Goal: Information Seeking & Learning: Understand process/instructions

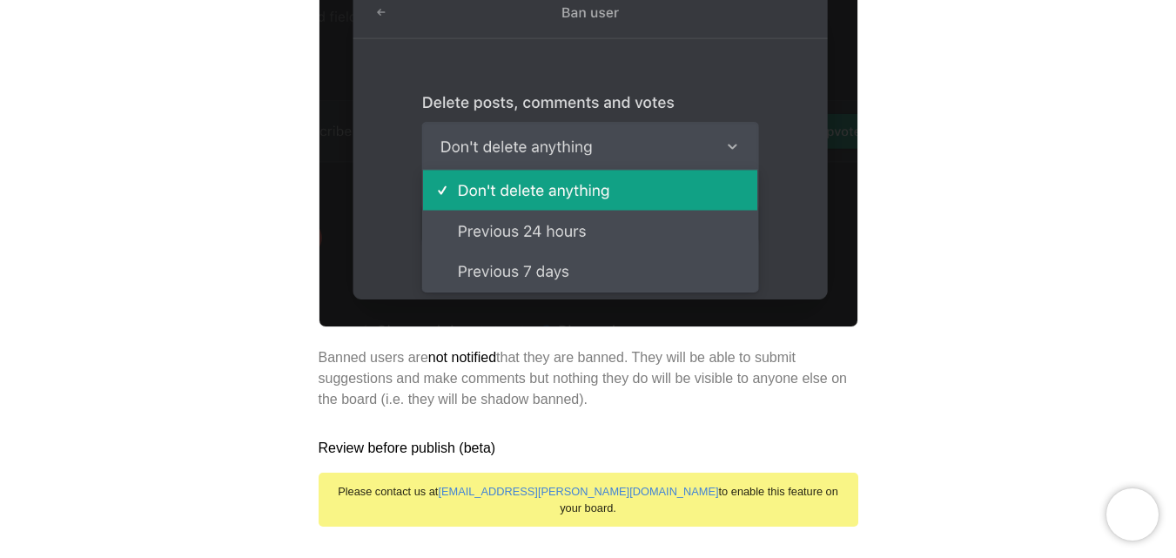
scroll to position [1915, 0]
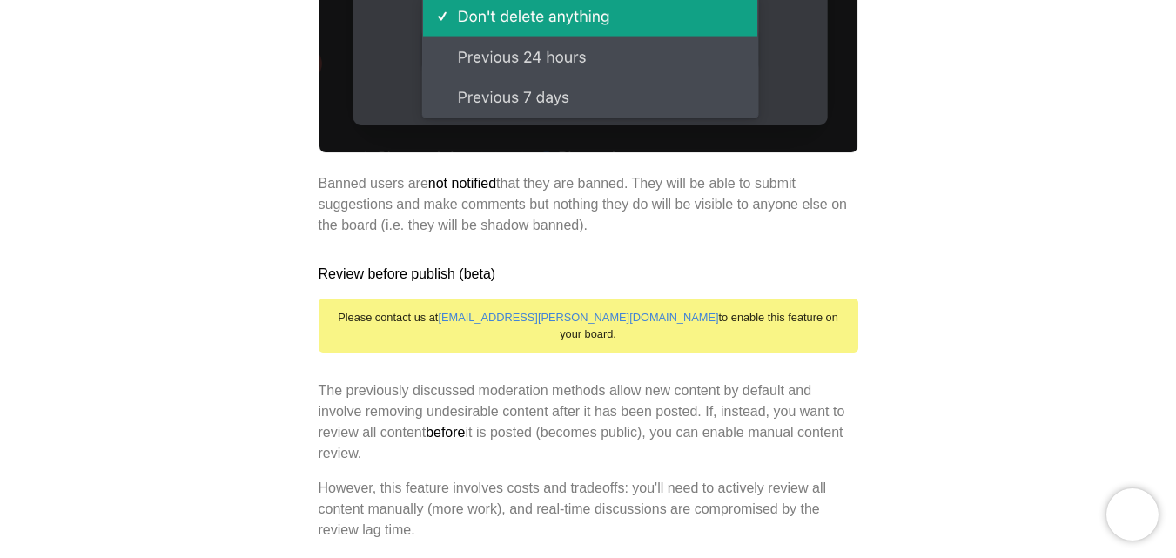
click at [604, 198] on p "Banned users are not notified that they are banned. They will be able to submit…" at bounding box center [589, 204] width 540 height 63
click at [602, 214] on p "Banned users are not notified that they are banned. They will be able to submit…" at bounding box center [589, 204] width 540 height 63
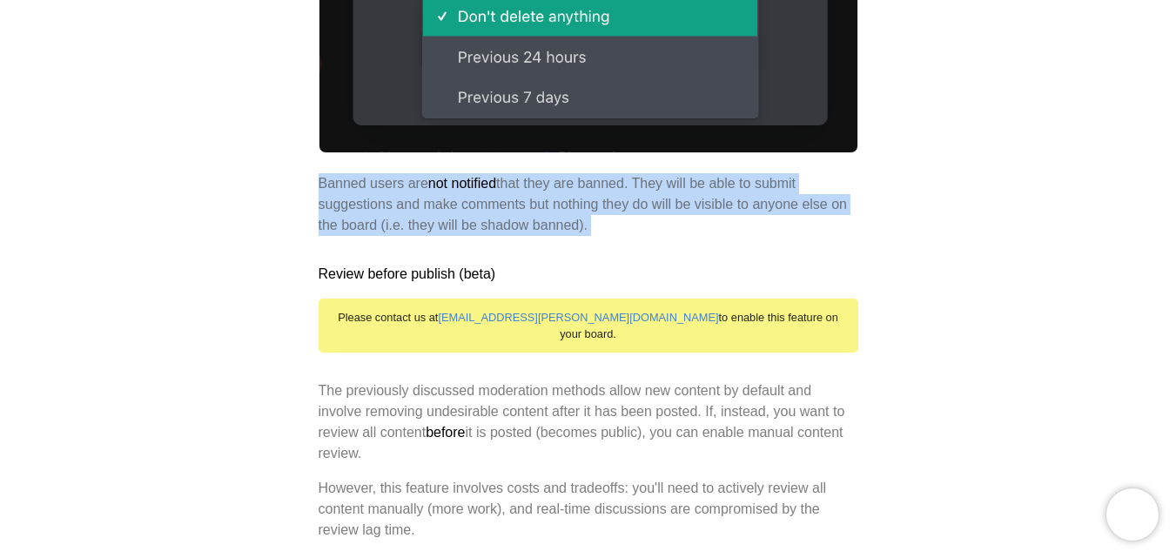
click at [602, 214] on p "Banned users are not notified that they are banned. They will be able to submit…" at bounding box center [589, 204] width 540 height 63
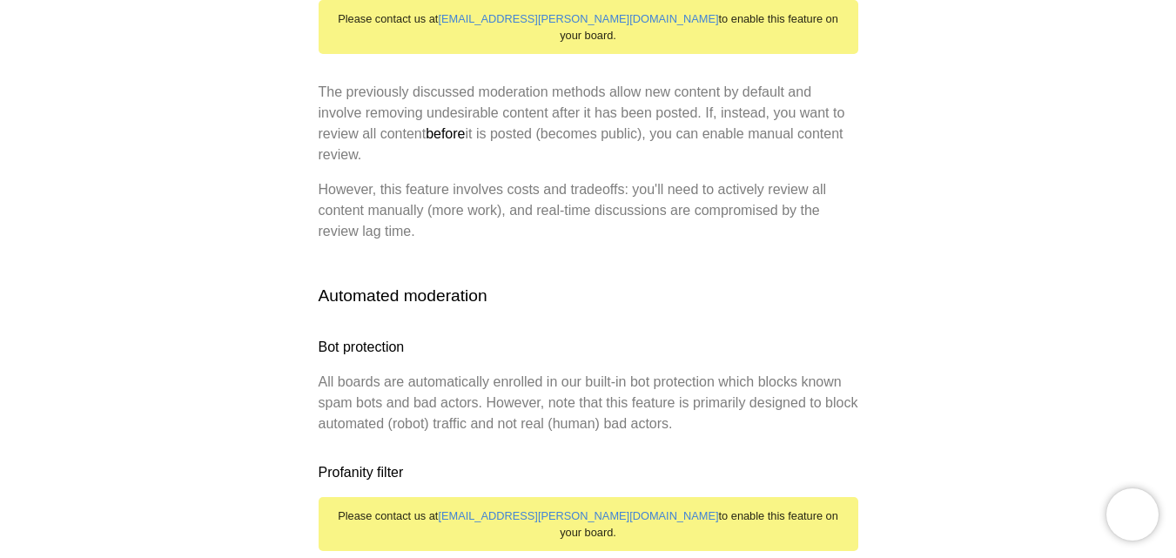
scroll to position [2263, 0]
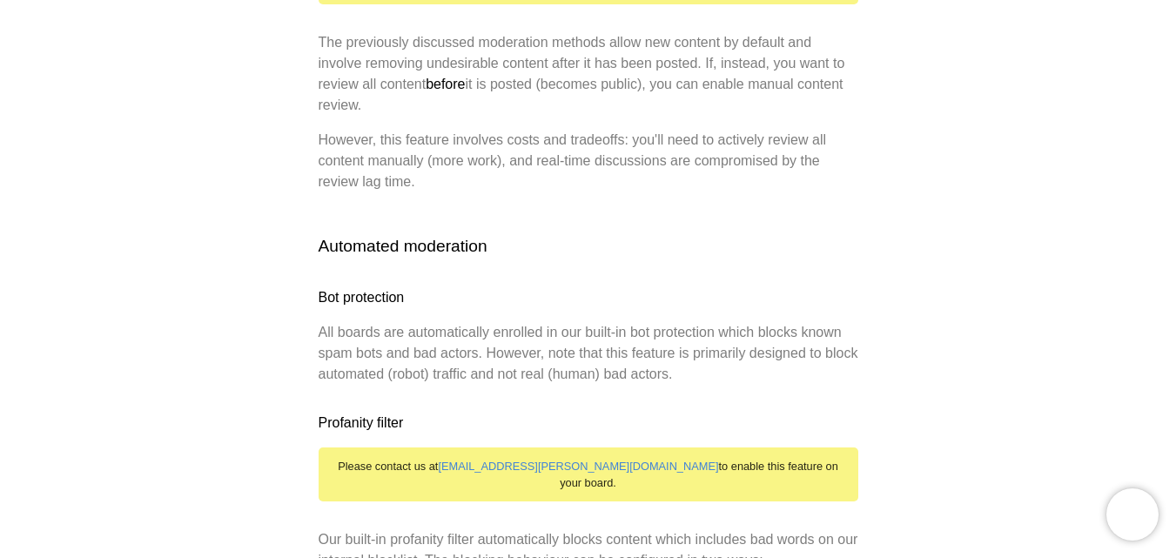
click at [504, 322] on p "All boards are automatically enrolled in our built-in bot protection which bloc…" at bounding box center [589, 353] width 540 height 63
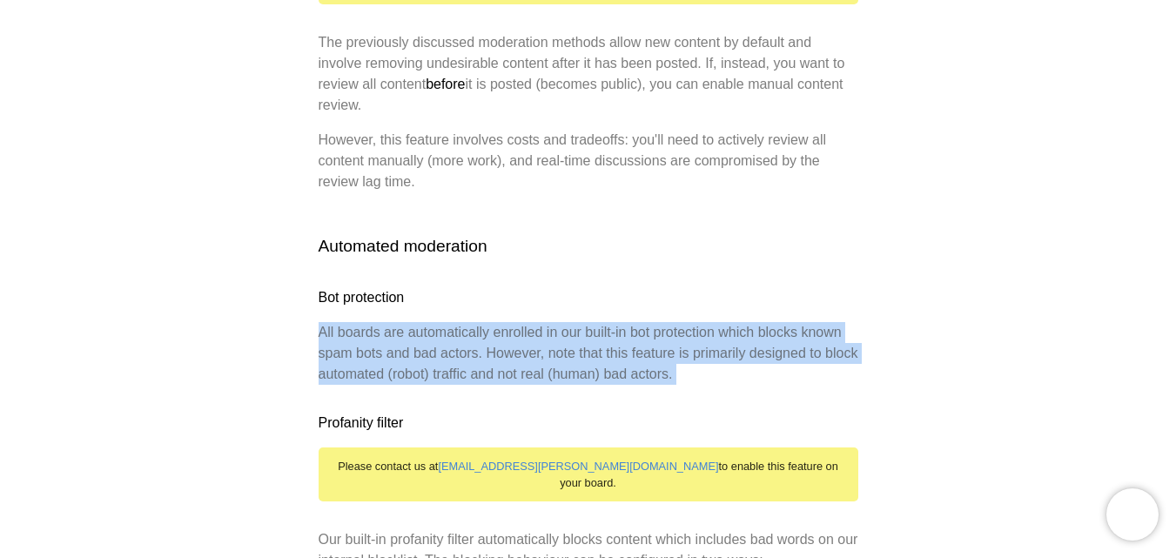
click at [504, 322] on p "All boards are automatically enrolled in our built-in bot protection which bloc…" at bounding box center [589, 353] width 540 height 63
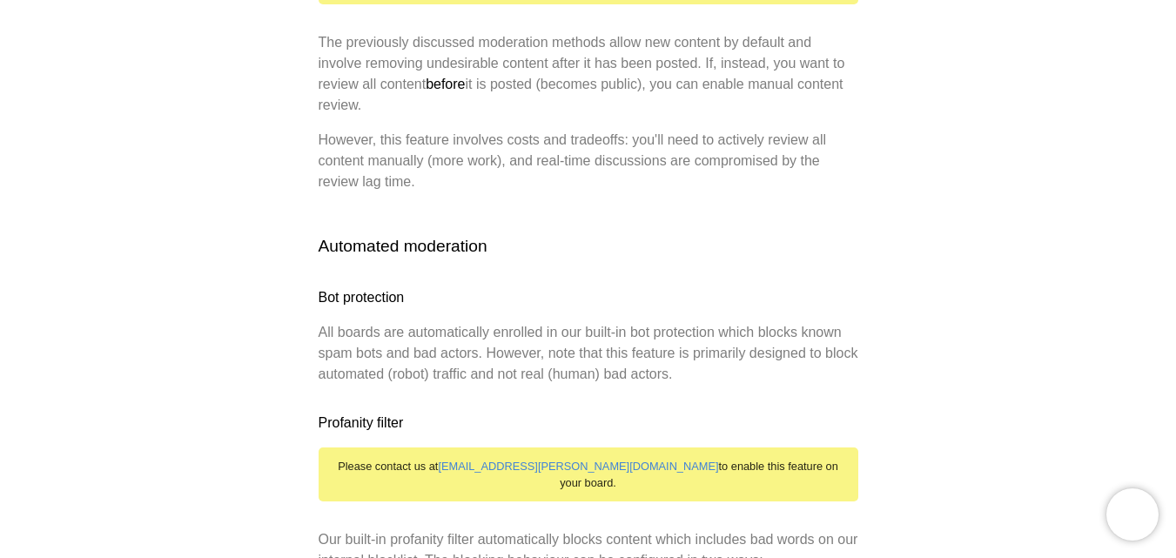
click at [544, 287] on h3 "Bot protection" at bounding box center [589, 297] width 540 height 21
click at [550, 323] on p "All boards are automatically enrolled in our built-in bot protection which bloc…" at bounding box center [589, 353] width 540 height 63
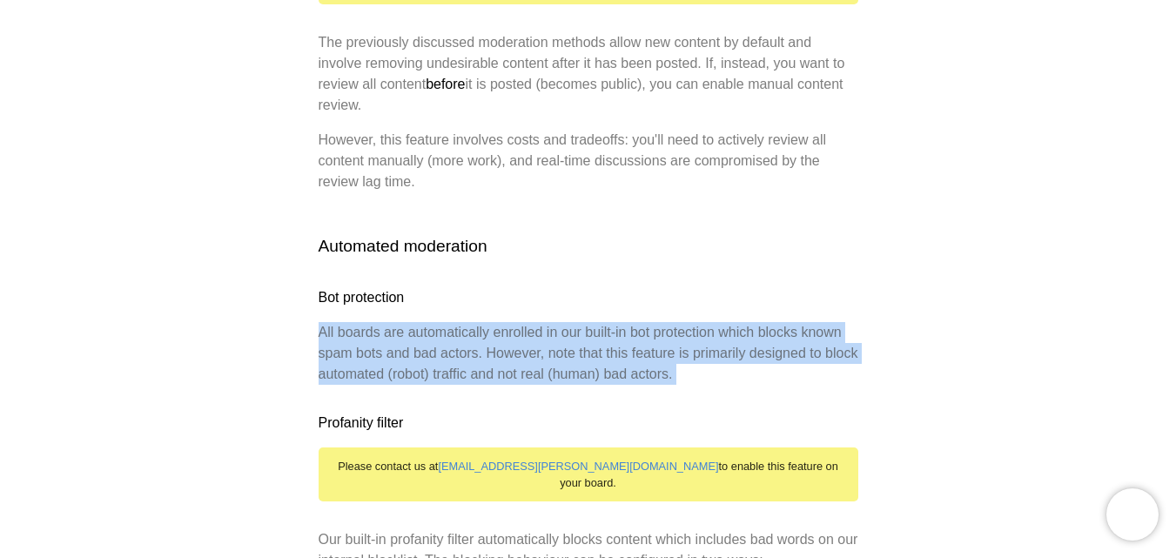
click at [550, 323] on p "All boards are automatically enrolled in our built-in bot protection which bloc…" at bounding box center [589, 353] width 540 height 63
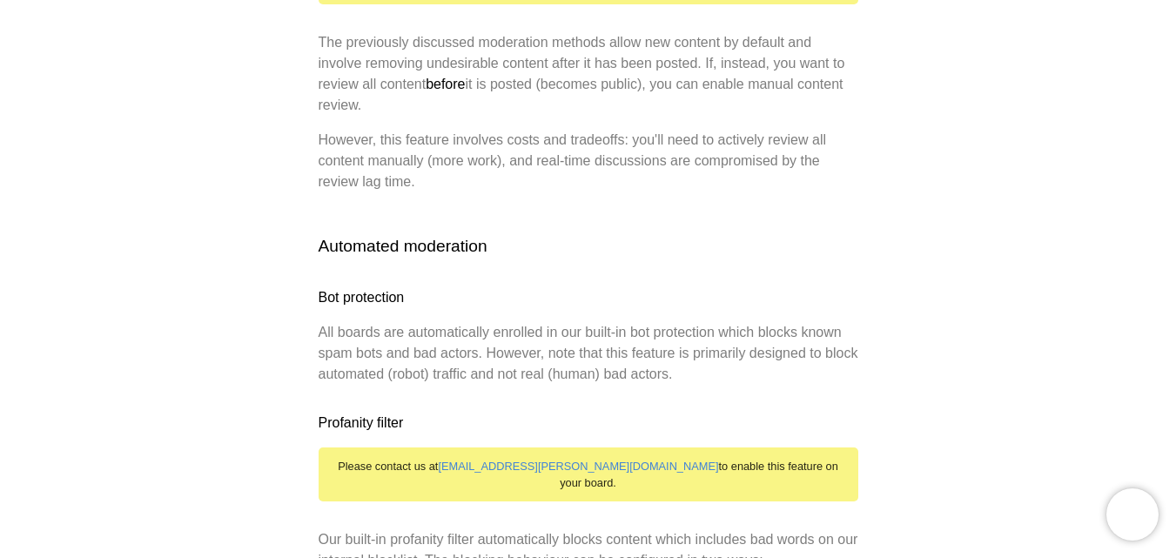
click at [575, 287] on h3 "Bot protection" at bounding box center [589, 297] width 540 height 21
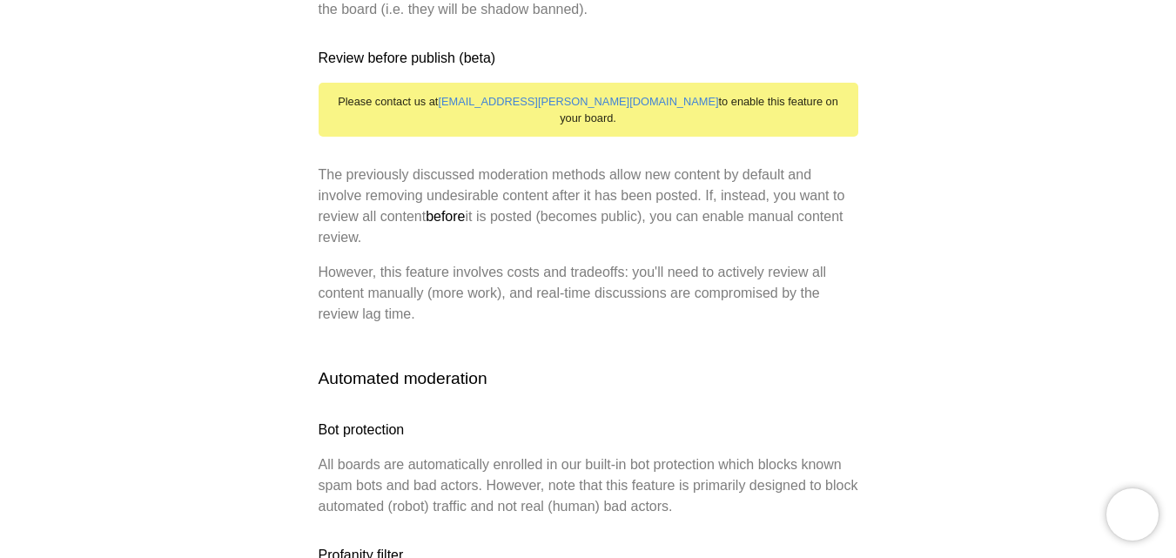
scroll to position [2089, 0]
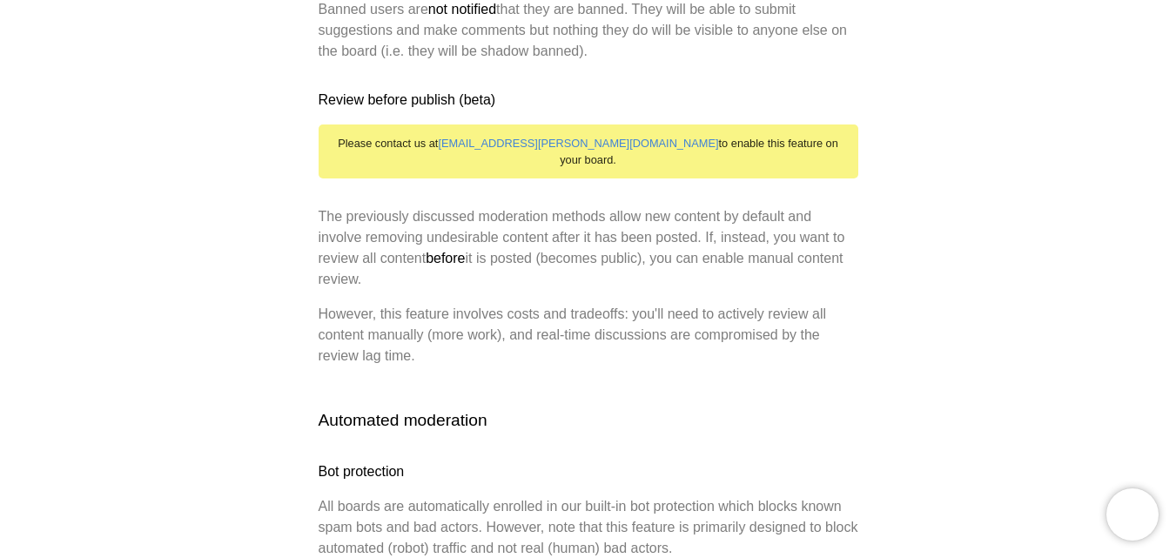
click at [561, 227] on p "The previously discussed moderation methods allow new content by default and in…" at bounding box center [589, 248] width 540 height 84
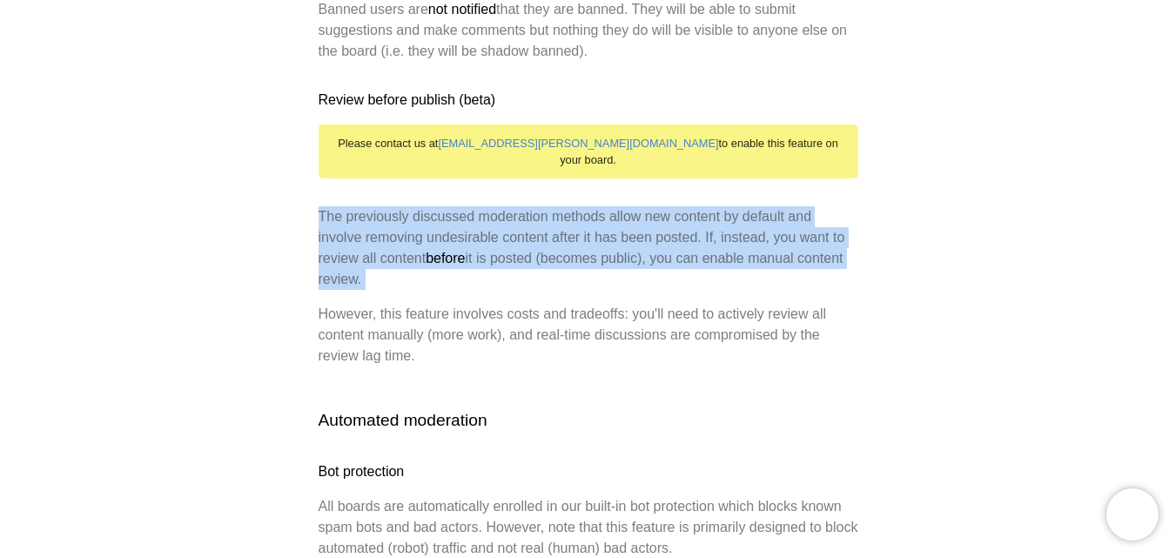
click at [561, 227] on p "The previously discussed moderation methods allow new content by default and in…" at bounding box center [589, 248] width 540 height 84
click at [563, 244] on p "The previously discussed moderation methods allow new content by default and in…" at bounding box center [589, 248] width 540 height 84
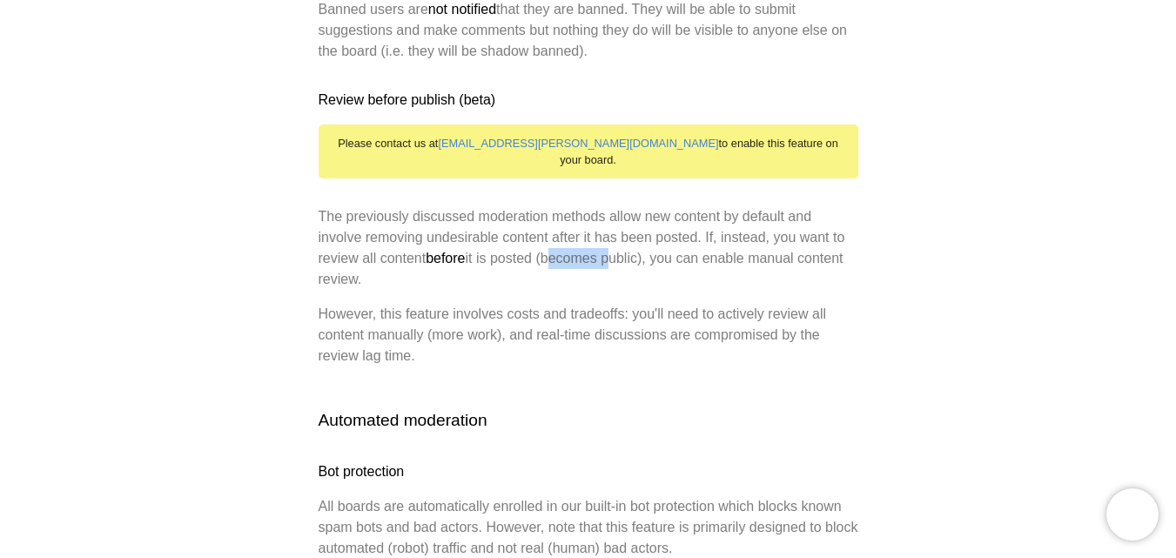
click at [563, 244] on p "The previously discussed moderation methods allow new content by default and in…" at bounding box center [589, 248] width 540 height 84
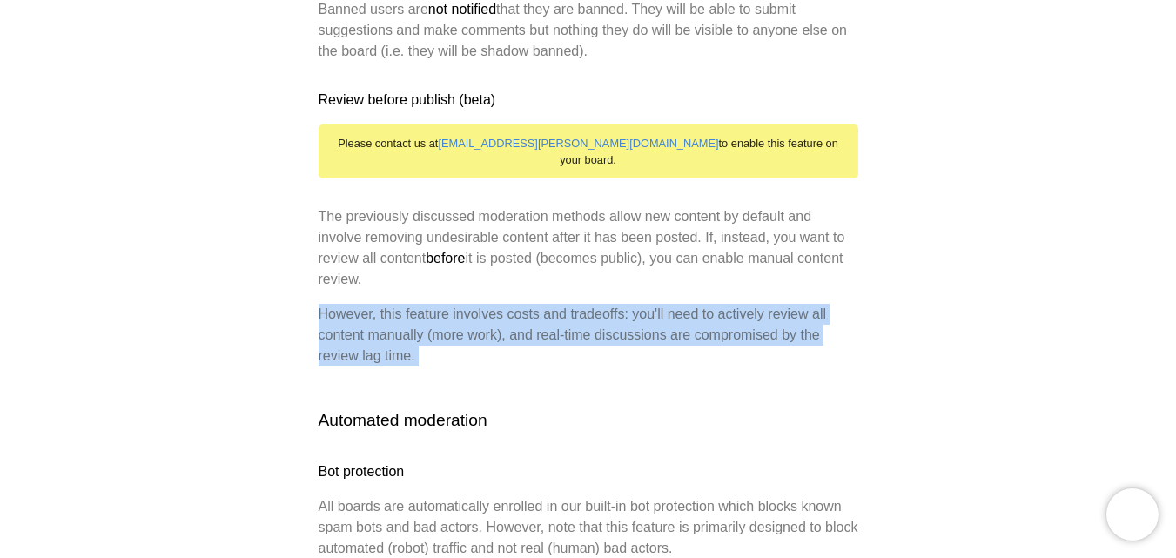
click at [583, 304] on p "However, this feature involves costs and tradeoffs: you'll need to actively rev…" at bounding box center [589, 335] width 540 height 63
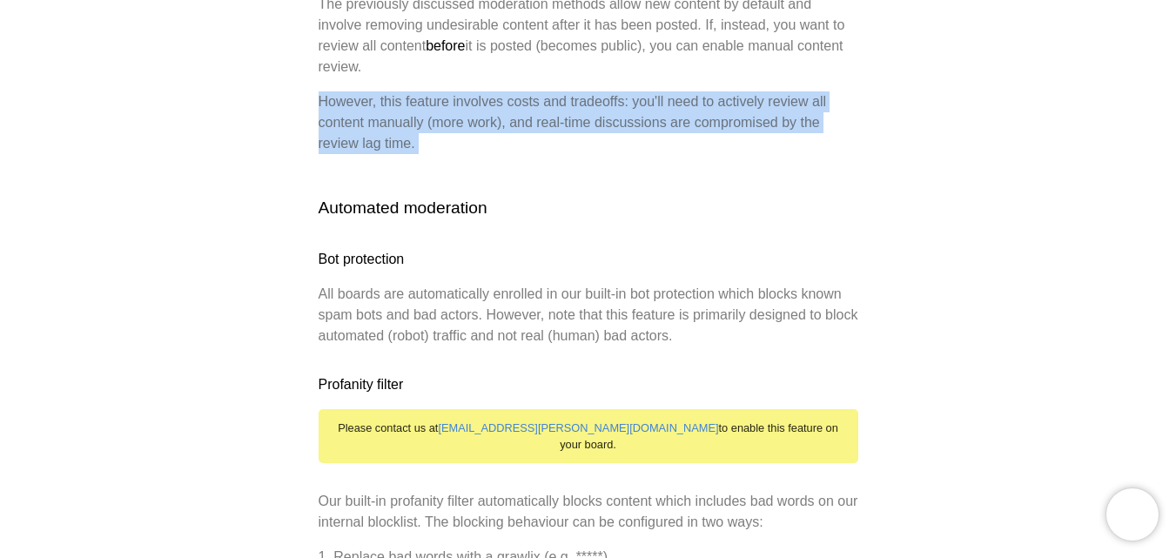
scroll to position [2263, 0]
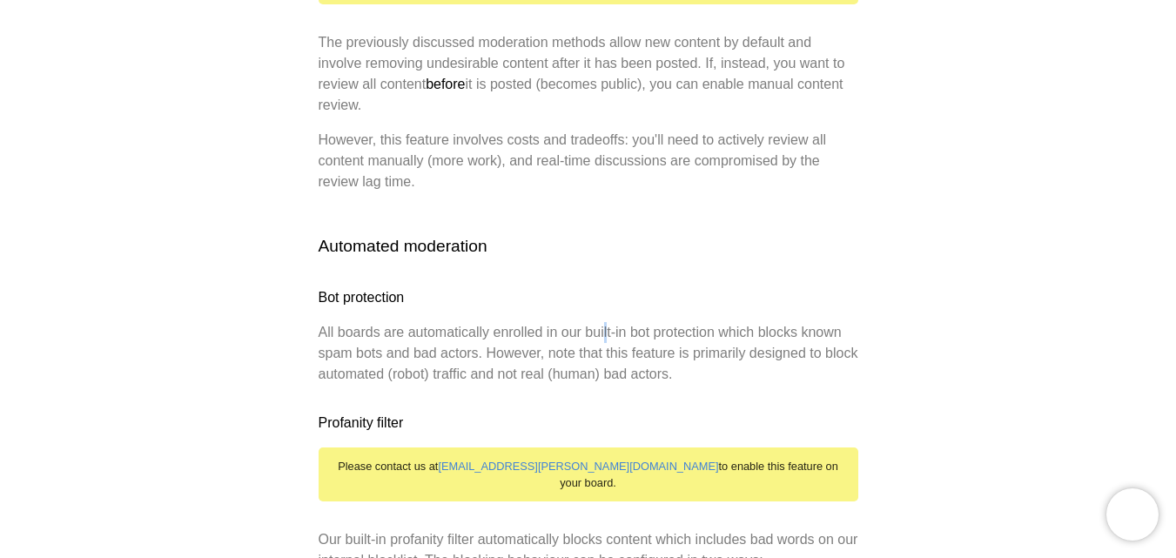
click at [608, 322] on p "All boards are automatically enrolled in our built-in bot protection which bloc…" at bounding box center [589, 353] width 540 height 63
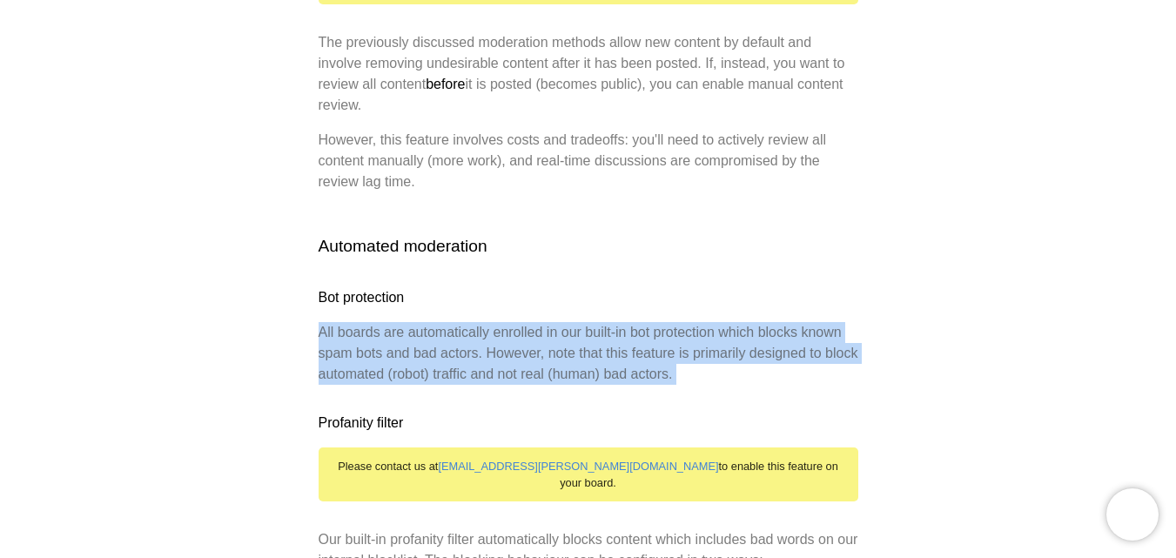
click at [608, 322] on p "All boards are automatically enrolled in our built-in bot protection which bloc…" at bounding box center [589, 353] width 540 height 63
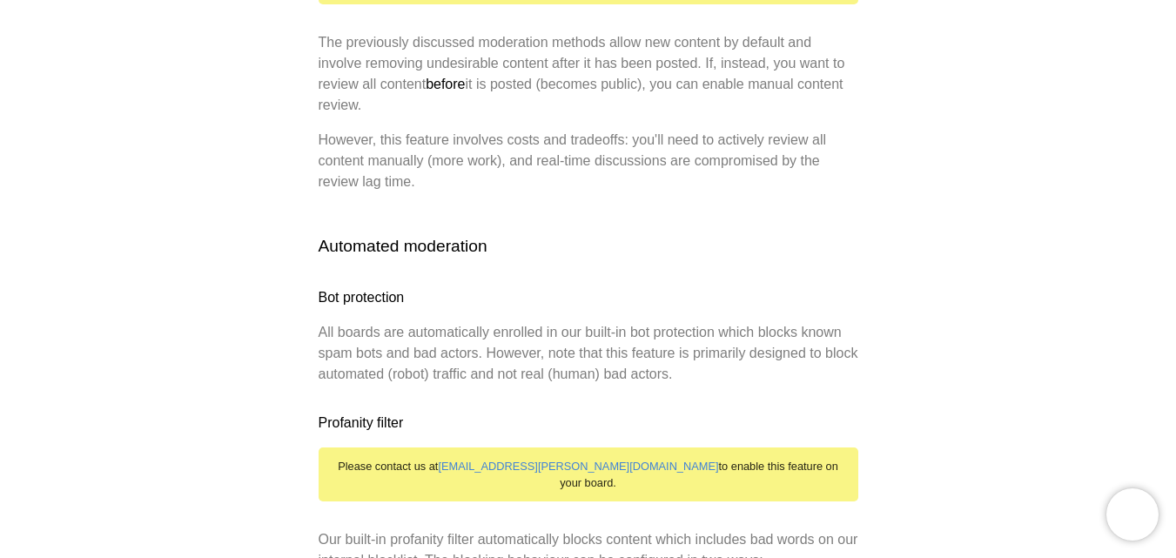
scroll to position [2089, 0]
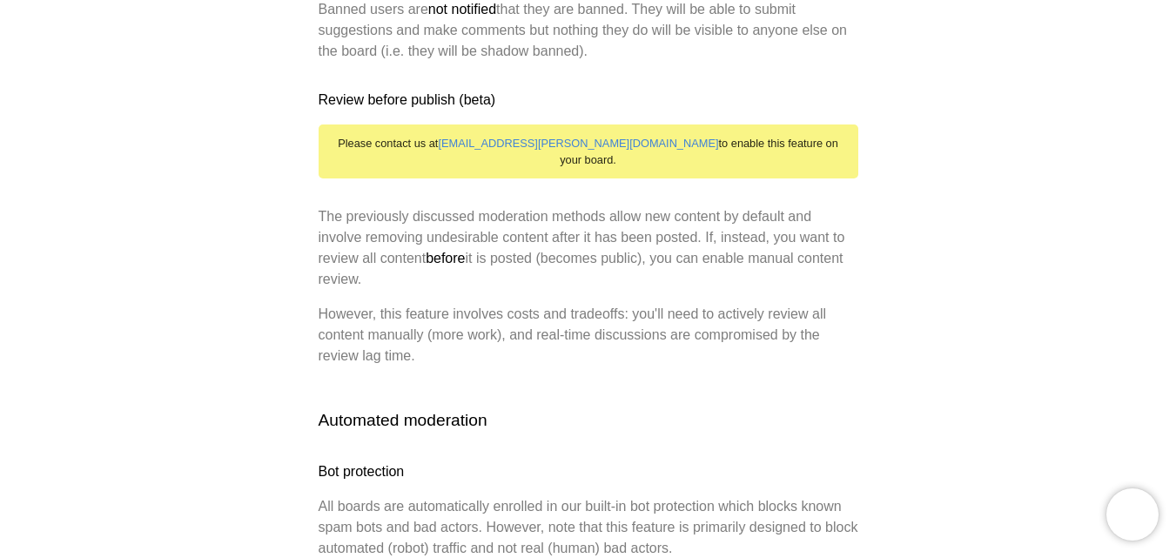
click at [619, 312] on p "However, this feature involves costs and tradeoffs: you'll need to actively rev…" at bounding box center [589, 335] width 540 height 63
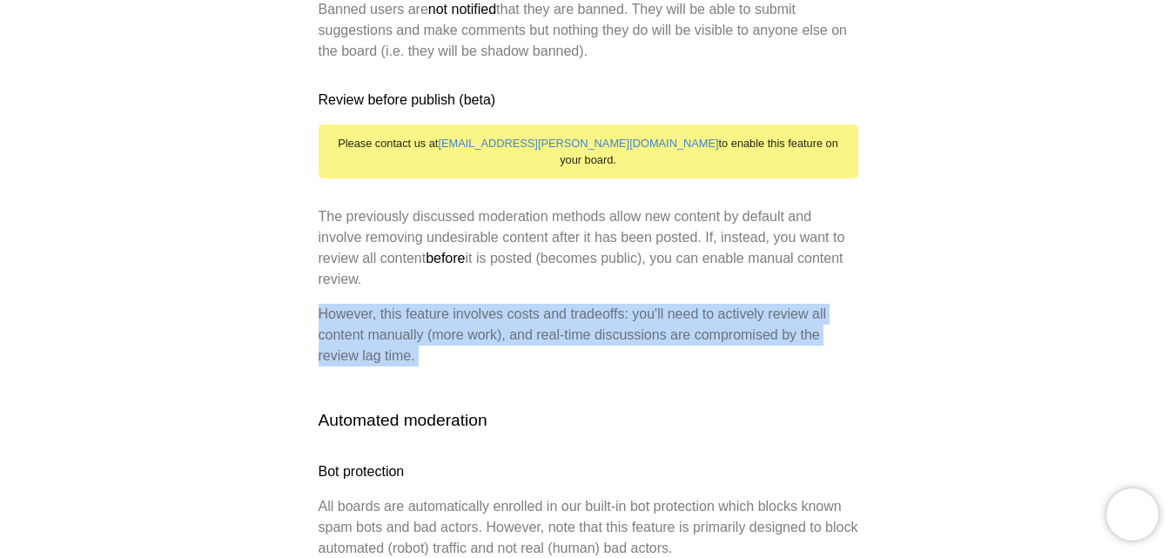
drag, startPoint x: 619, startPoint y: 312, endPoint x: 617, endPoint y: 333, distance: 21.0
click at [619, 313] on p "However, this feature involves costs and tradeoffs: you'll need to actively rev…" at bounding box center [589, 335] width 540 height 63
click at [622, 343] on p "However, this feature involves costs and tradeoffs: you'll need to actively rev…" at bounding box center [589, 335] width 540 height 63
click at [625, 344] on p "However, this feature involves costs and tradeoffs: you'll need to actively rev…" at bounding box center [589, 335] width 540 height 63
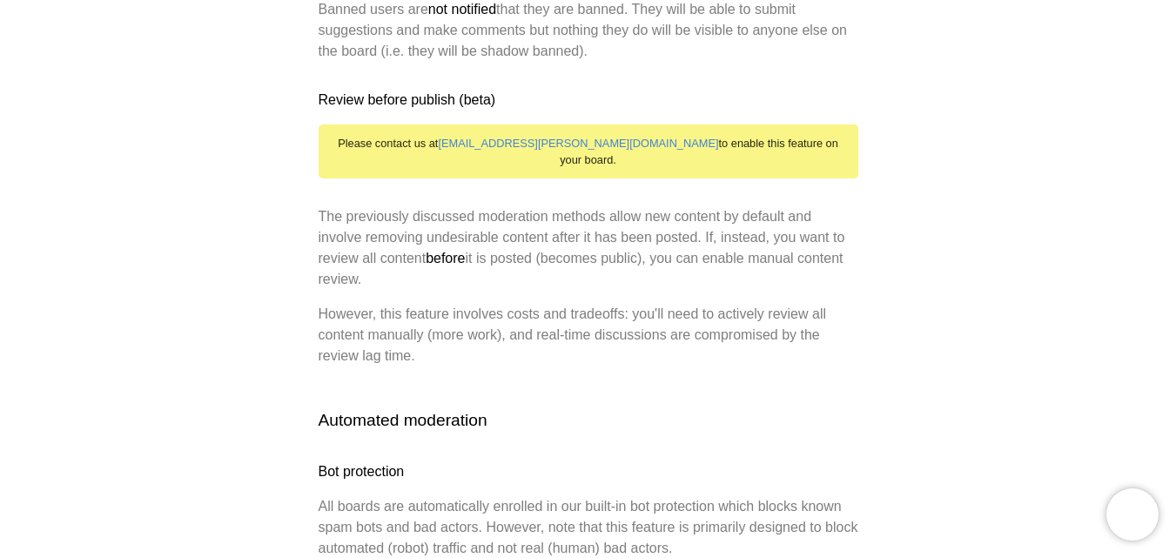
click at [621, 238] on p "The previously discussed moderation methods allow new content by default and in…" at bounding box center [589, 248] width 540 height 84
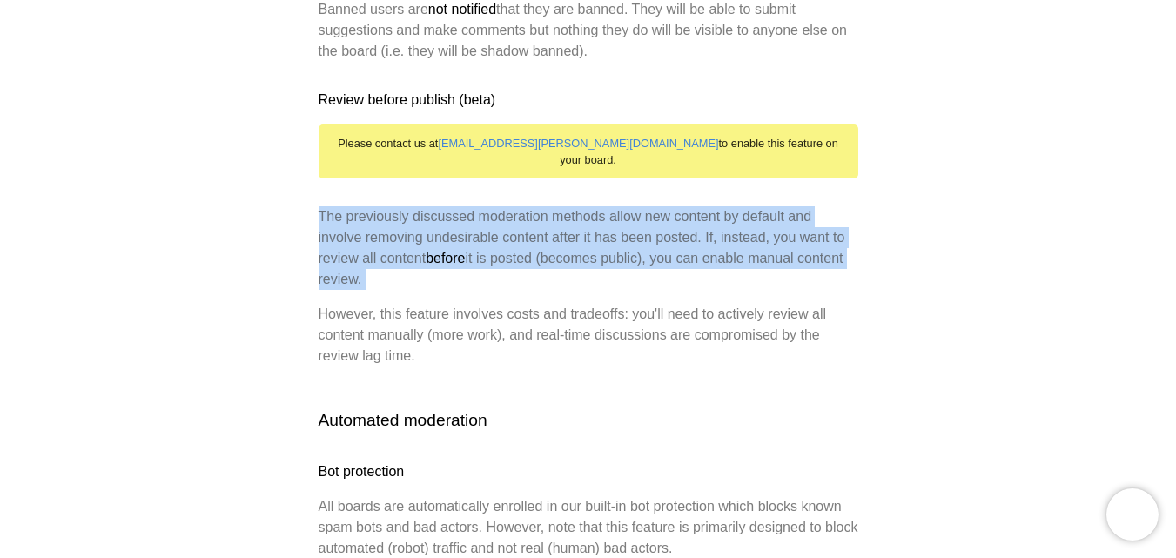
click at [621, 238] on p "The previously discussed moderation methods allow new content by default and in…" at bounding box center [589, 248] width 540 height 84
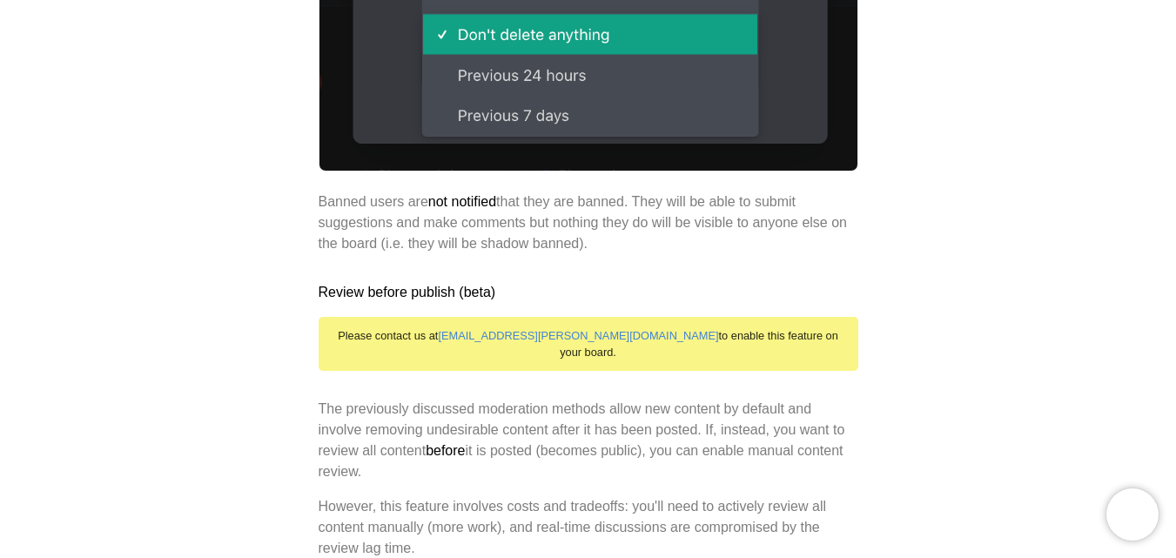
scroll to position [1915, 0]
